Goal: Information Seeking & Learning: Learn about a topic

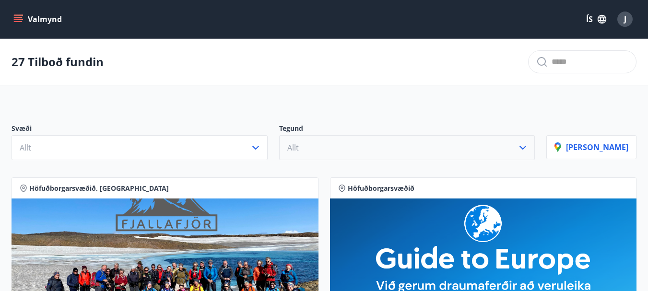
scroll to position [48, 0]
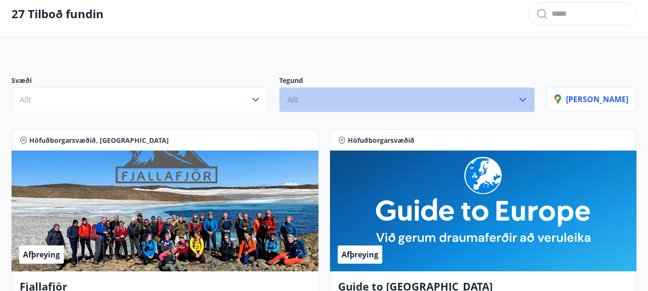
click at [535, 94] on button "Allt" at bounding box center [407, 99] width 256 height 25
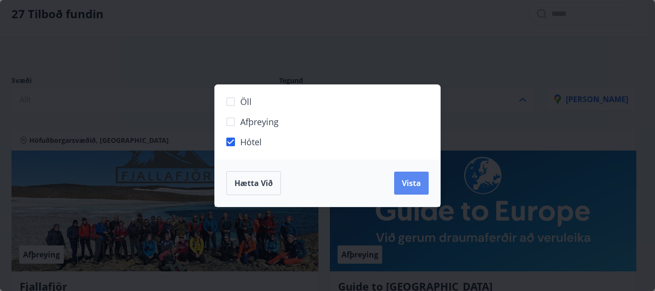
click at [407, 188] on span "Vista" at bounding box center [411, 183] width 19 height 11
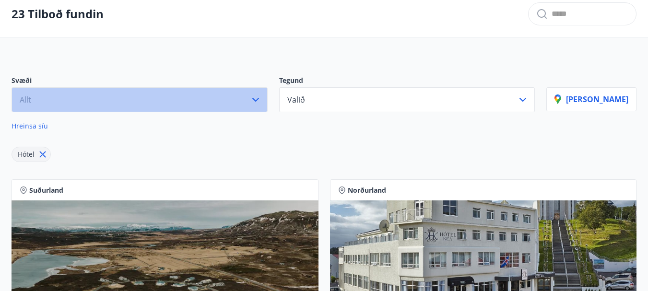
click at [259, 100] on icon "button" at bounding box center [255, 100] width 7 height 4
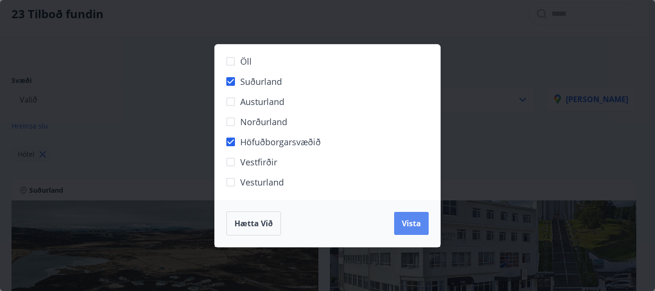
click at [420, 227] on span "Vista" at bounding box center [411, 223] width 19 height 11
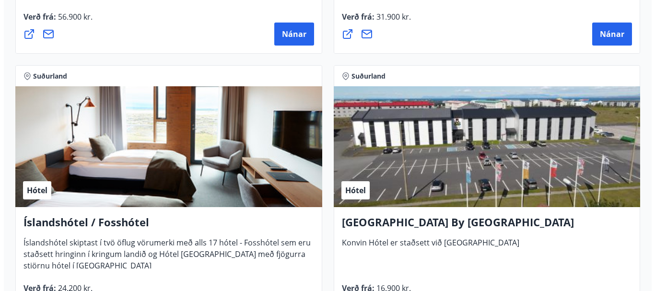
scroll to position [2111, 0]
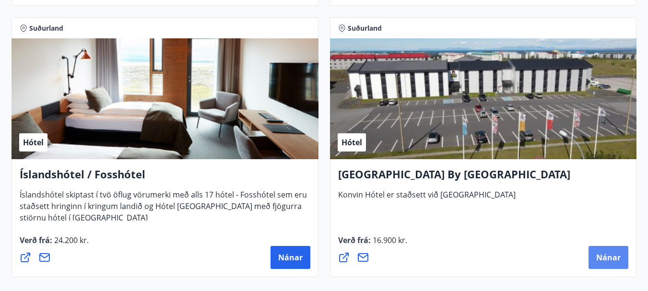
click at [610, 262] on span "Nánar" at bounding box center [608, 257] width 24 height 11
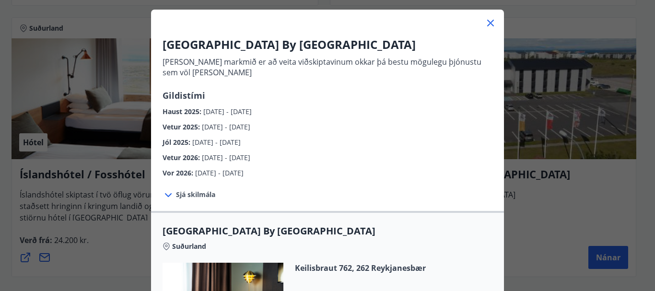
scroll to position [144, 0]
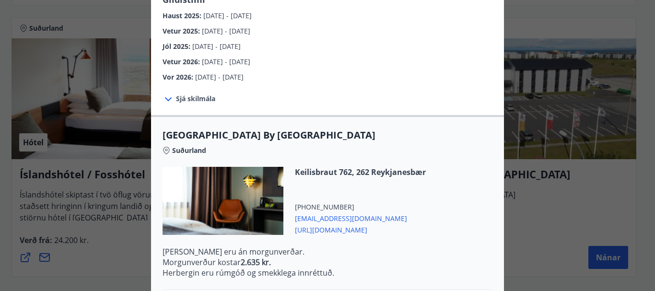
drag, startPoint x: 316, startPoint y: 218, endPoint x: 307, endPoint y: 221, distance: 9.1
drag, startPoint x: 307, startPoint y: 221, endPoint x: 291, endPoint y: 221, distance: 16.3
drag, startPoint x: 291, startPoint y: 221, endPoint x: 536, endPoint y: 214, distance: 245.2
click at [536, 214] on div "[GEOGRAPHIC_DATA] By [GEOGRAPHIC_DATA] [PERSON_NAME] markmið er að veita viðski…" at bounding box center [327, 145] width 655 height 291
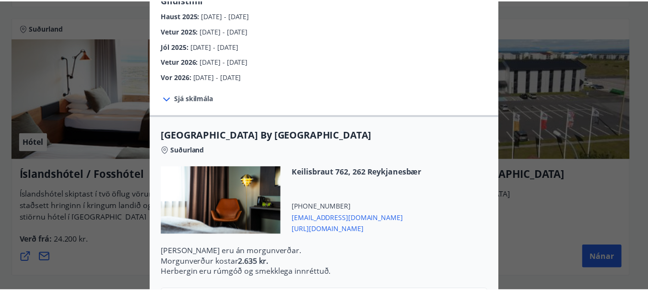
scroll to position [0, 0]
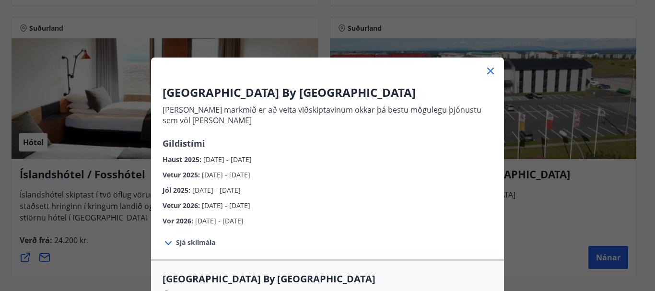
click at [493, 73] on div at bounding box center [327, 67] width 353 height 19
click at [487, 68] on icon at bounding box center [490, 71] width 7 height 7
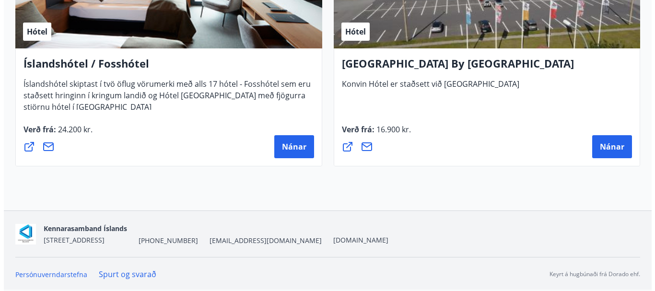
scroll to position [2126, 0]
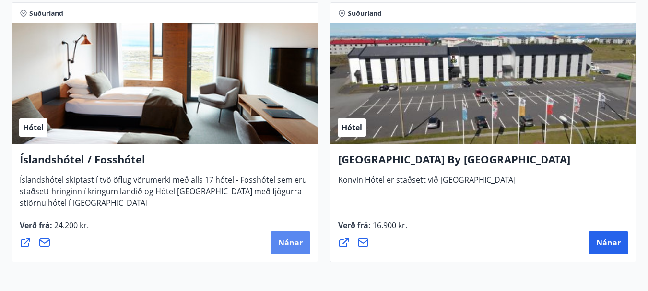
click at [284, 240] on span "Nánar" at bounding box center [290, 242] width 24 height 11
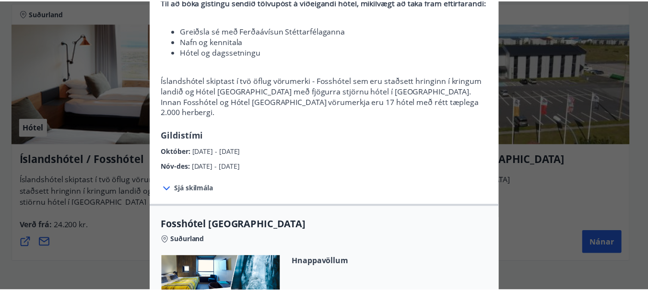
scroll to position [0, 0]
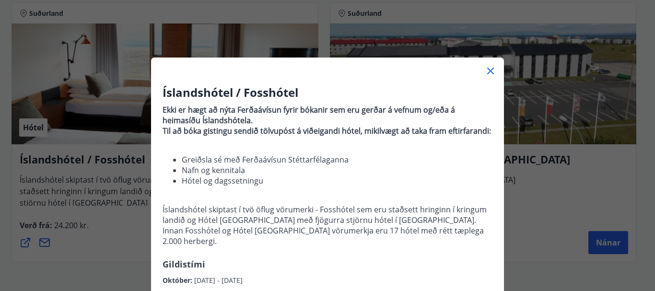
click at [485, 71] on icon at bounding box center [491, 71] width 12 height 12
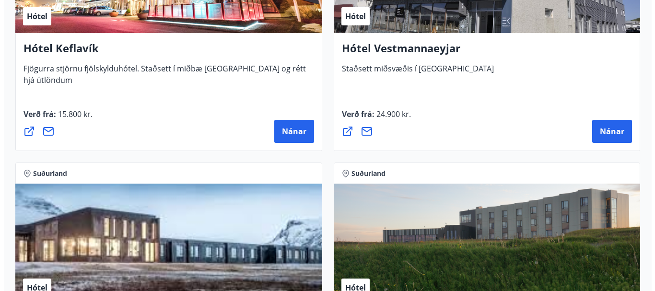
scroll to position [1646, 0]
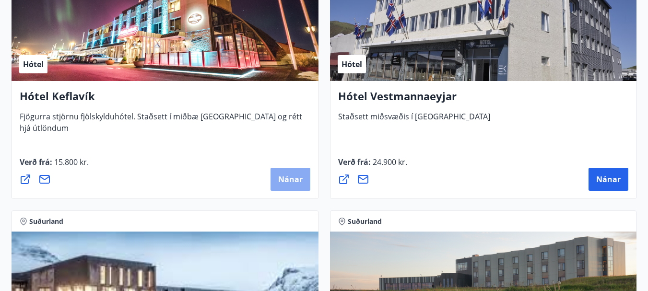
click at [286, 179] on span "Nánar" at bounding box center [290, 179] width 24 height 11
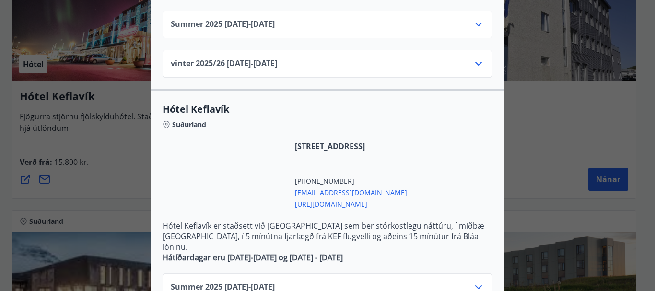
scroll to position [435, 0]
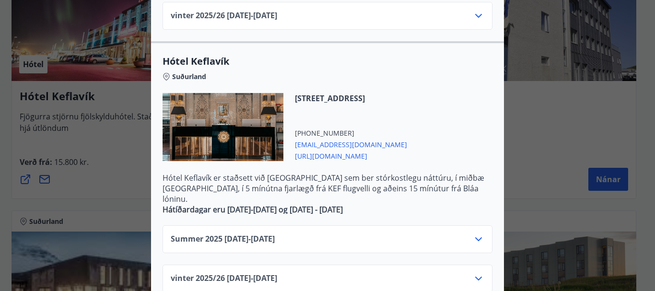
click at [475, 234] on icon at bounding box center [479, 240] width 12 height 12
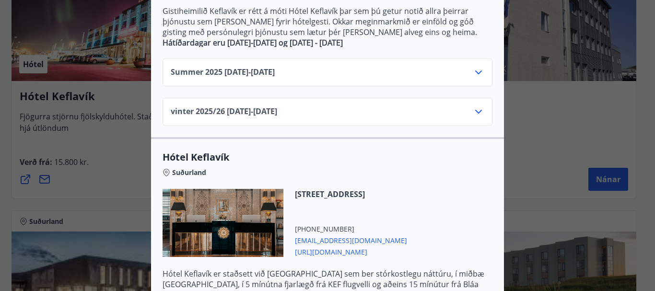
scroll to position [291, 0]
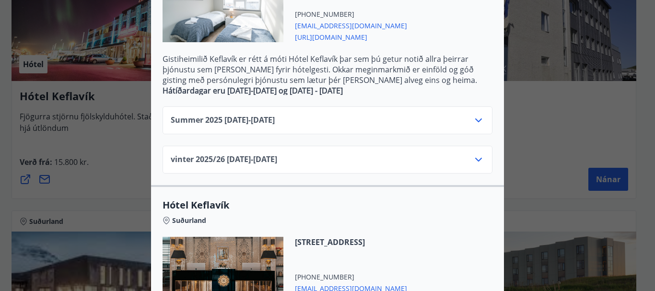
click at [473, 115] on icon at bounding box center [479, 121] width 12 height 12
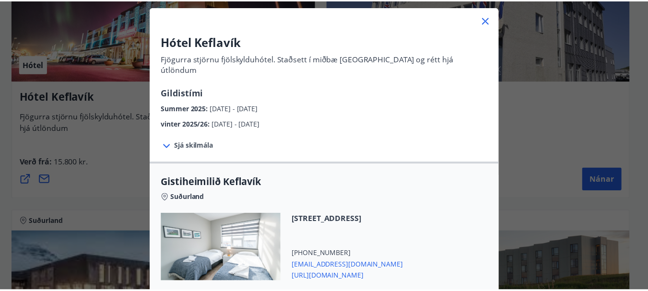
scroll to position [3, 0]
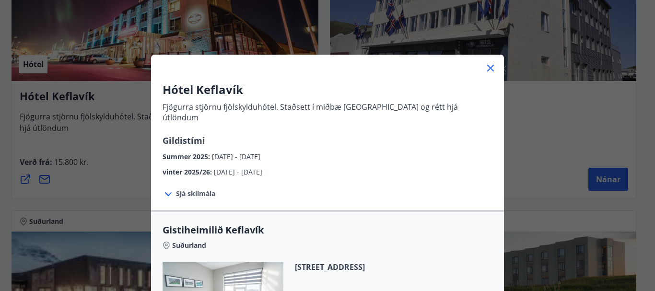
click at [487, 65] on icon at bounding box center [491, 68] width 12 height 12
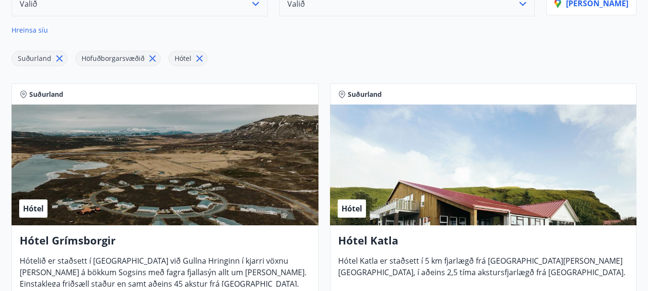
scroll to position [0, 0]
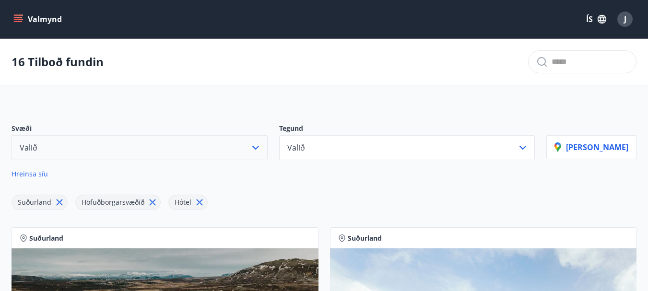
click at [153, 203] on icon at bounding box center [152, 202] width 11 height 11
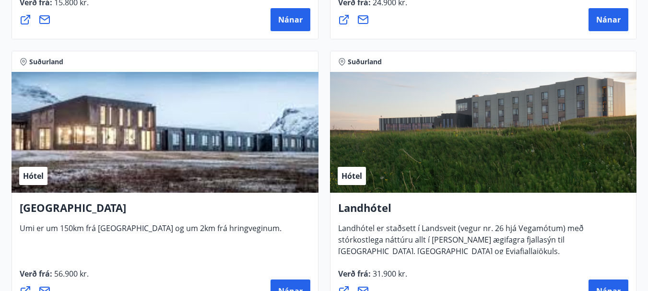
scroll to position [768, 0]
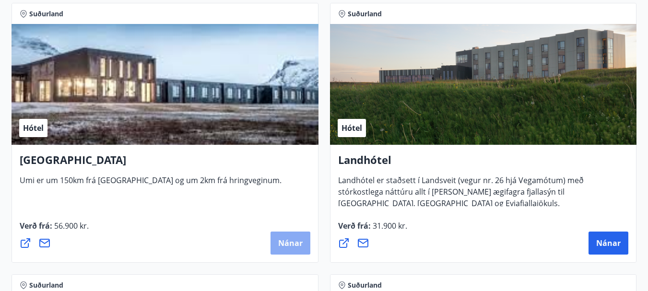
click at [291, 247] on span "Nánar" at bounding box center [290, 243] width 24 height 11
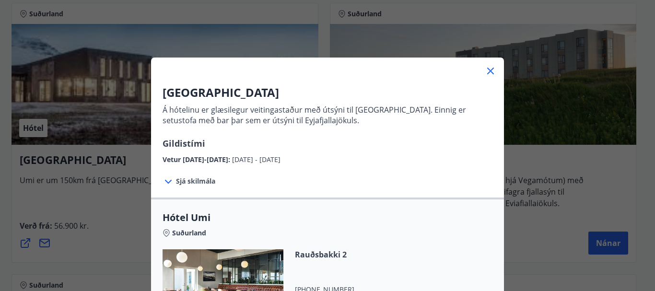
drag, startPoint x: 486, startPoint y: 69, endPoint x: 479, endPoint y: 69, distance: 7.2
click at [486, 69] on icon at bounding box center [491, 71] width 12 height 12
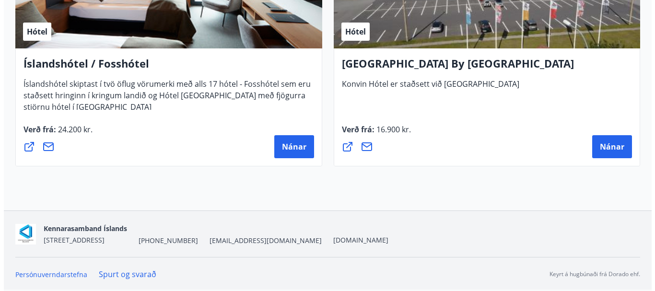
scroll to position [1087, 0]
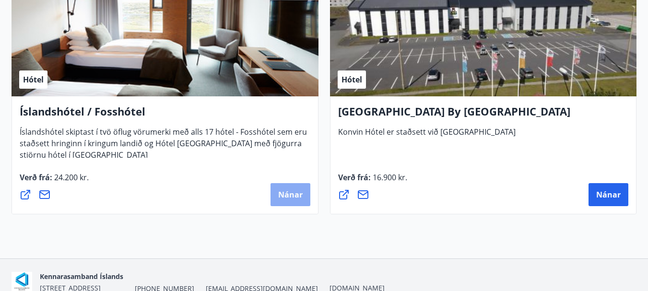
click at [288, 197] on span "Nánar" at bounding box center [290, 194] width 24 height 11
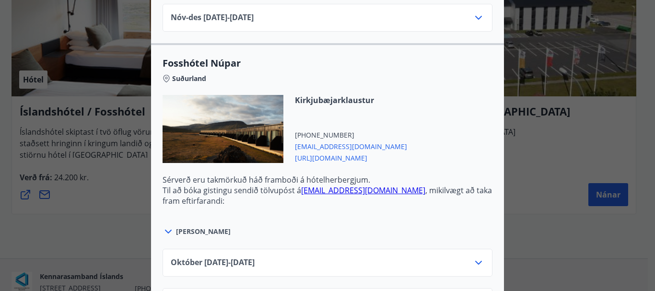
scroll to position [609, 0]
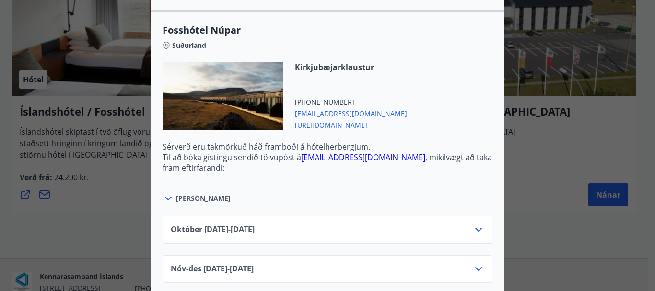
click at [164, 193] on icon at bounding box center [169, 199] width 12 height 12
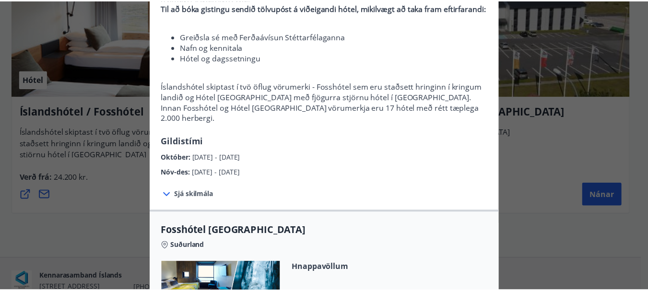
scroll to position [0, 0]
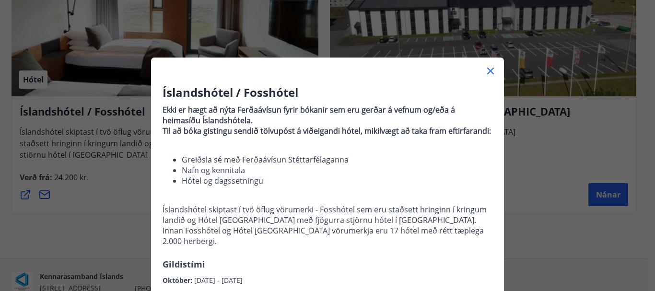
click at [485, 68] on icon at bounding box center [491, 71] width 12 height 12
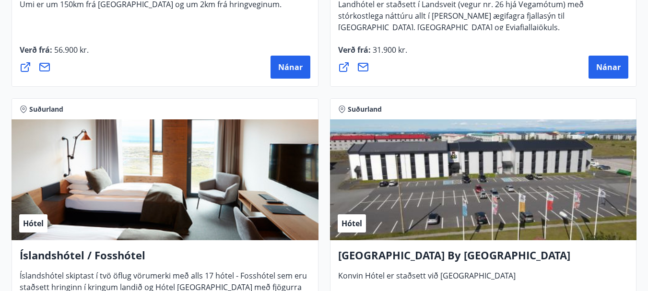
scroll to position [752, 0]
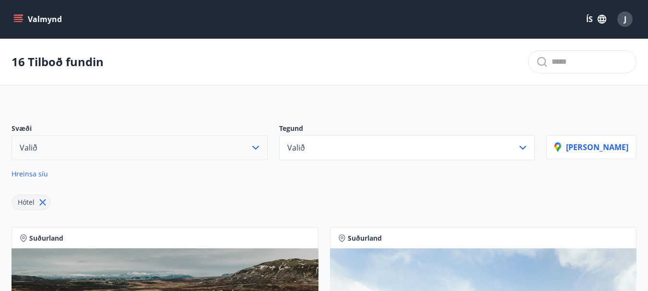
scroll to position [48, 0]
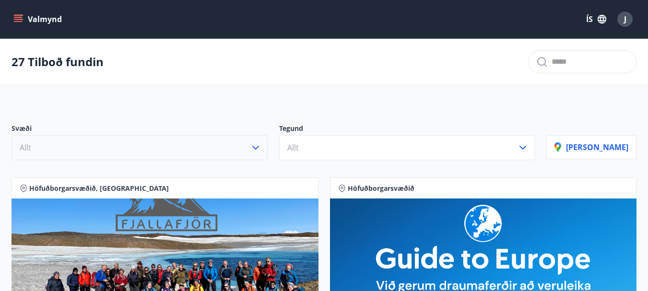
click at [537, 64] on div at bounding box center [582, 61] width 108 height 23
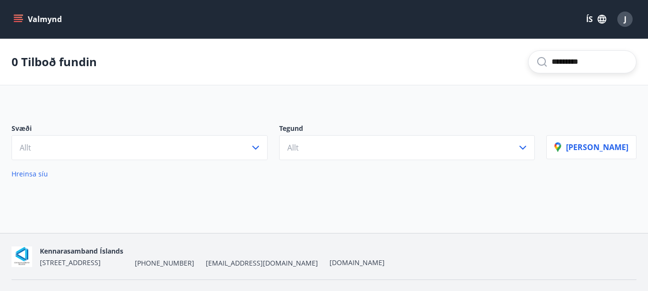
type input "*********"
click at [30, 20] on button "Valmynd" at bounding box center [39, 19] width 54 height 17
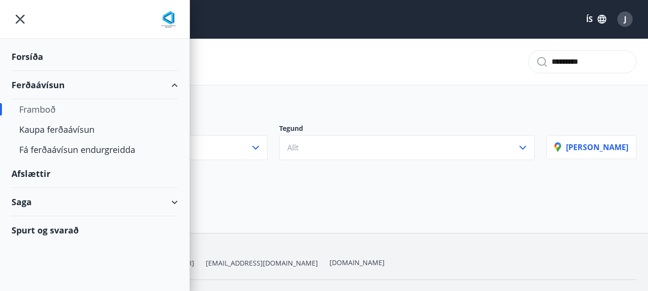
click at [34, 60] on div "Forsíða" at bounding box center [95, 57] width 166 height 28
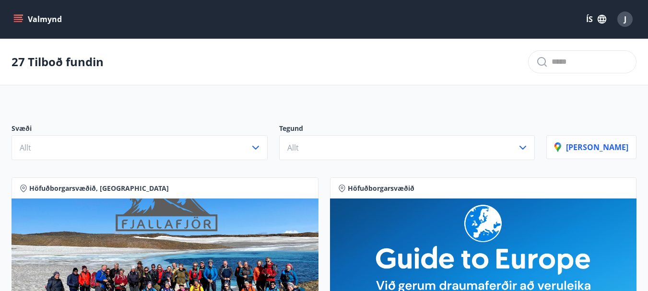
scroll to position [48, 0]
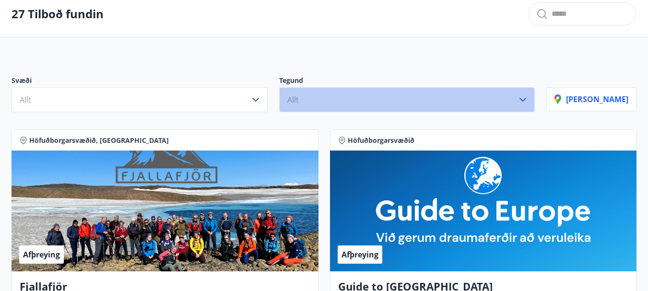
click at [535, 96] on button "Allt" at bounding box center [407, 99] width 256 height 25
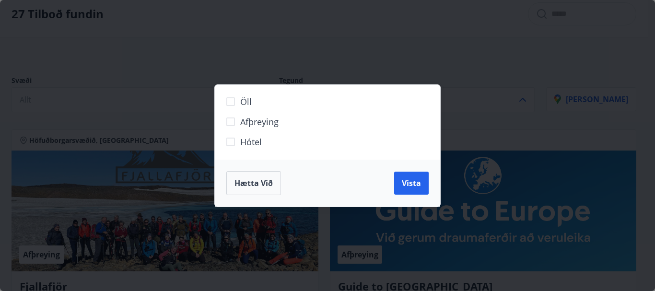
click at [503, 122] on div "Öll Afþreying Hótel Hætta við Vista" at bounding box center [327, 145] width 655 height 291
